Goal: Find specific page/section: Find specific page/section

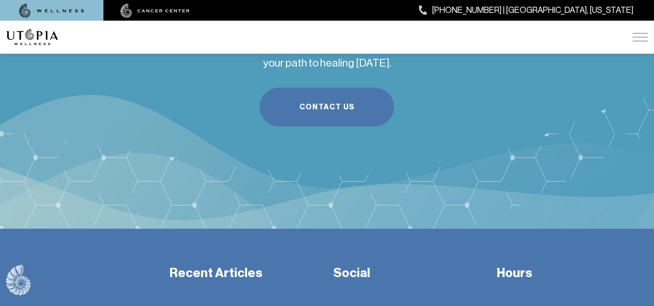
scroll to position [3920, 0]
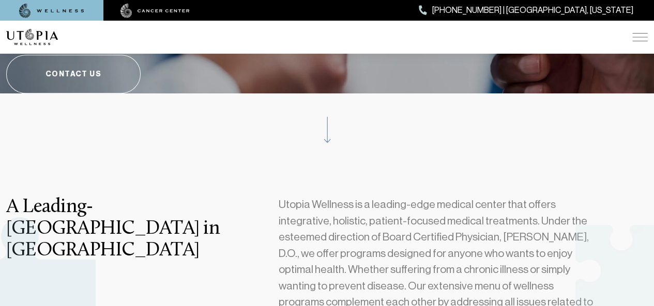
scroll to position [199, 0]
click at [645, 41] on img at bounding box center [640, 37] width 16 height 8
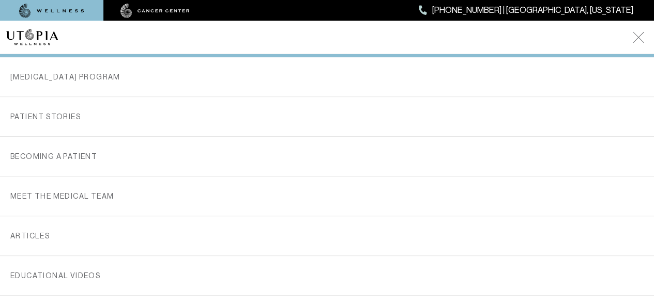
scroll to position [215, 0]
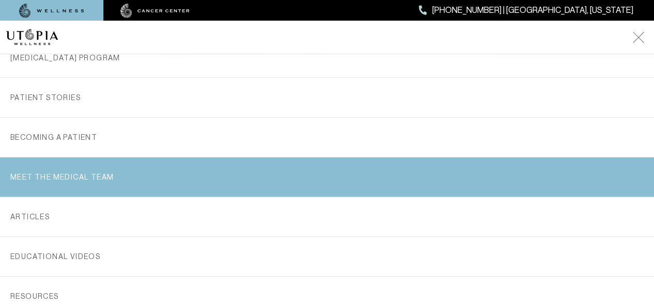
click at [453, 190] on link "MEET THE MEDICAL TEAM" at bounding box center [326, 177] width 633 height 39
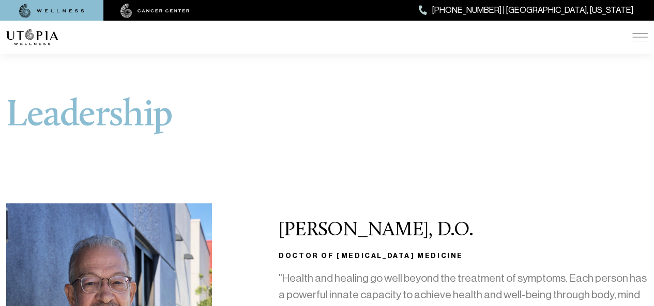
drag, startPoint x: 281, startPoint y: 237, endPoint x: 472, endPoint y: 219, distance: 192.5
copy h2 "[PERSON_NAME], D.O."
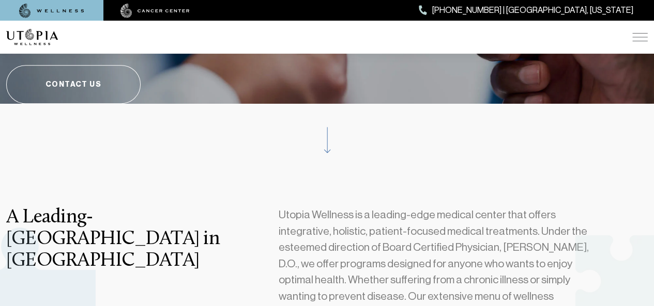
scroll to position [199, 0]
